Goal: Information Seeking & Learning: Learn about a topic

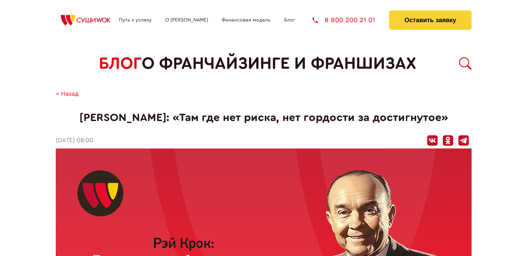
scroll to position [358, 0]
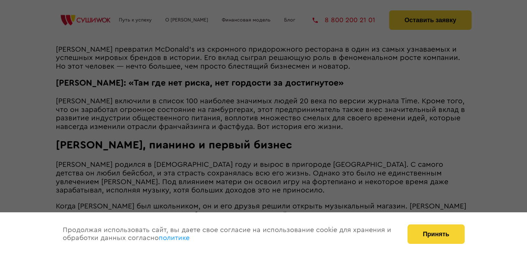
drag, startPoint x: 490, startPoint y: 75, endPoint x: 220, endPoint y: 120, distance: 273.7
click at [220, 120] on div at bounding box center [263, 128] width 527 height 256
click at [421, 238] on button "Принять" at bounding box center [435, 233] width 57 height 19
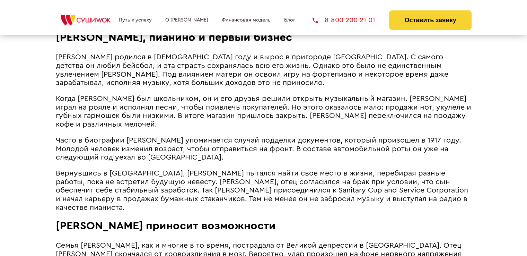
scroll to position [441, 0]
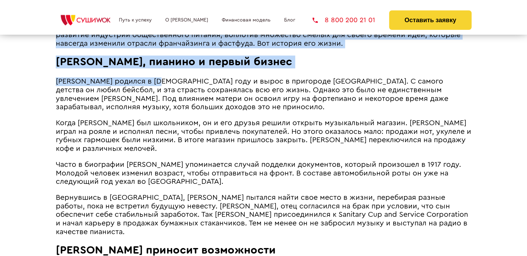
drag, startPoint x: 55, startPoint y: 82, endPoint x: 130, endPoint y: 77, distance: 74.7
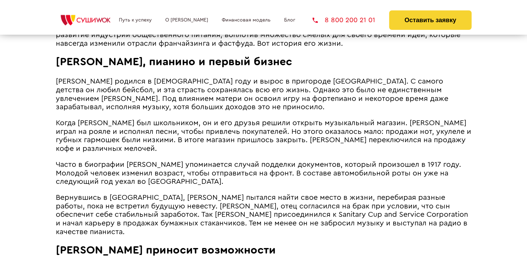
click at [128, 102] on span "[PERSON_NAME] родился в [DEMOGRAPHIC_DATA] году и вырос в пригороде [GEOGRAPHIC…" at bounding box center [252, 94] width 393 height 33
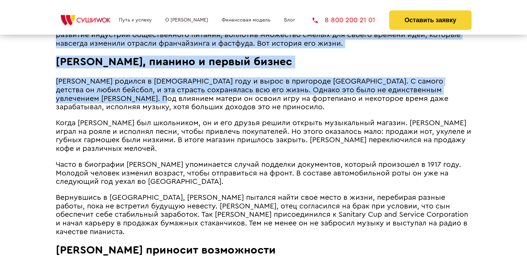
drag, startPoint x: 55, startPoint y: 82, endPoint x: 99, endPoint y: 103, distance: 48.5
click at [99, 103] on span "[PERSON_NAME] родился в [DEMOGRAPHIC_DATA] году и вырос в пригороде [GEOGRAPHIC…" at bounding box center [252, 94] width 393 height 33
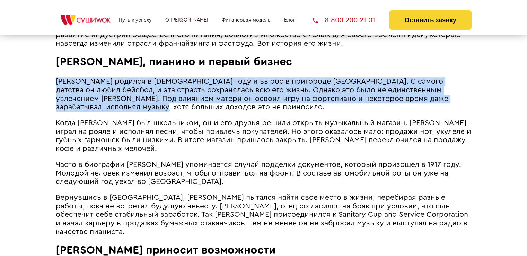
drag, startPoint x: 55, startPoint y: 80, endPoint x: 114, endPoint y: 109, distance: 64.8
click at [114, 109] on p "[PERSON_NAME] родился в [DEMOGRAPHIC_DATA] году и вырос в пригороде [GEOGRAPHIC…" at bounding box center [264, 94] width 416 height 34
copy span "[PERSON_NAME] родился в [DEMOGRAPHIC_DATA] году и вырос в пригороде [GEOGRAPHIC…"
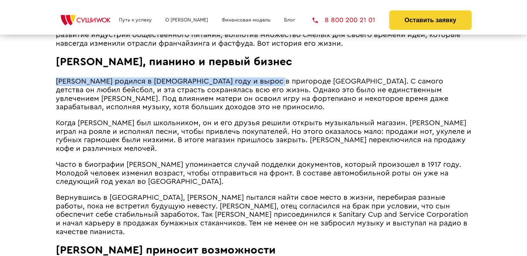
drag, startPoint x: 56, startPoint y: 80, endPoint x: 270, endPoint y: 75, distance: 213.5
copy span "[PERSON_NAME] родился в [DEMOGRAPHIC_DATA] году и вырос в пригороде [GEOGRAPHIC…"
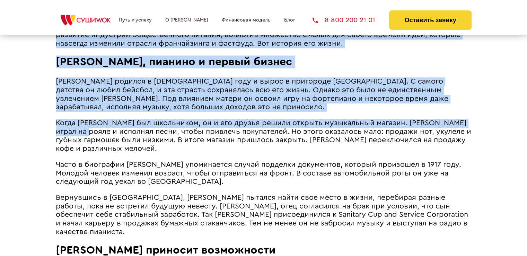
drag, startPoint x: 54, startPoint y: 123, endPoint x: 105, endPoint y: 129, distance: 51.3
click at [105, 129] on span "Когда [PERSON_NAME] был школьником, он и его друзья решили открыть музыкальный …" at bounding box center [263, 135] width 415 height 33
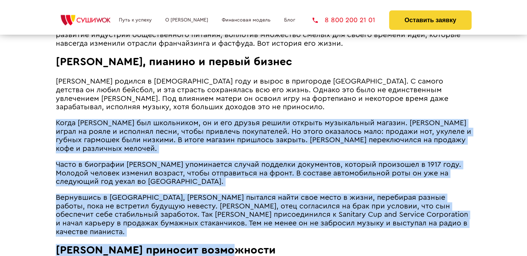
drag, startPoint x: 56, startPoint y: 122, endPoint x: 401, endPoint y: 227, distance: 361.1
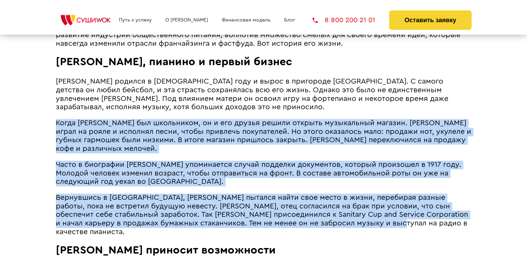
copy article "Lorem Ips dol sitametcon, ad e sed doeius tempor incidid utlaboreetd magnaal. E…"
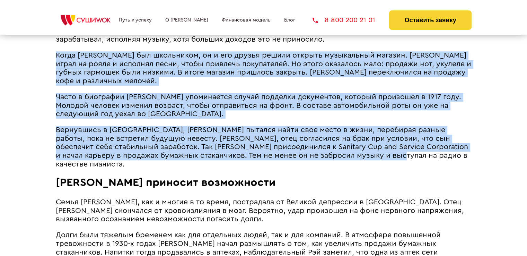
scroll to position [573, 0]
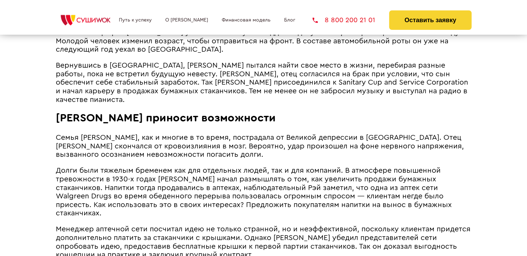
click at [159, 174] on span "Долги были тяжелым бременем как для отдельных людей, так и для компаний. В атмо…" at bounding box center [254, 192] width 396 height 50
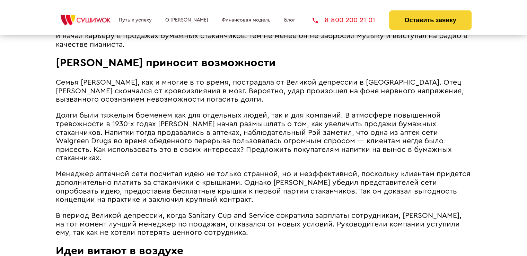
scroll to position [628, 0]
